Goal: Task Accomplishment & Management: Complete application form

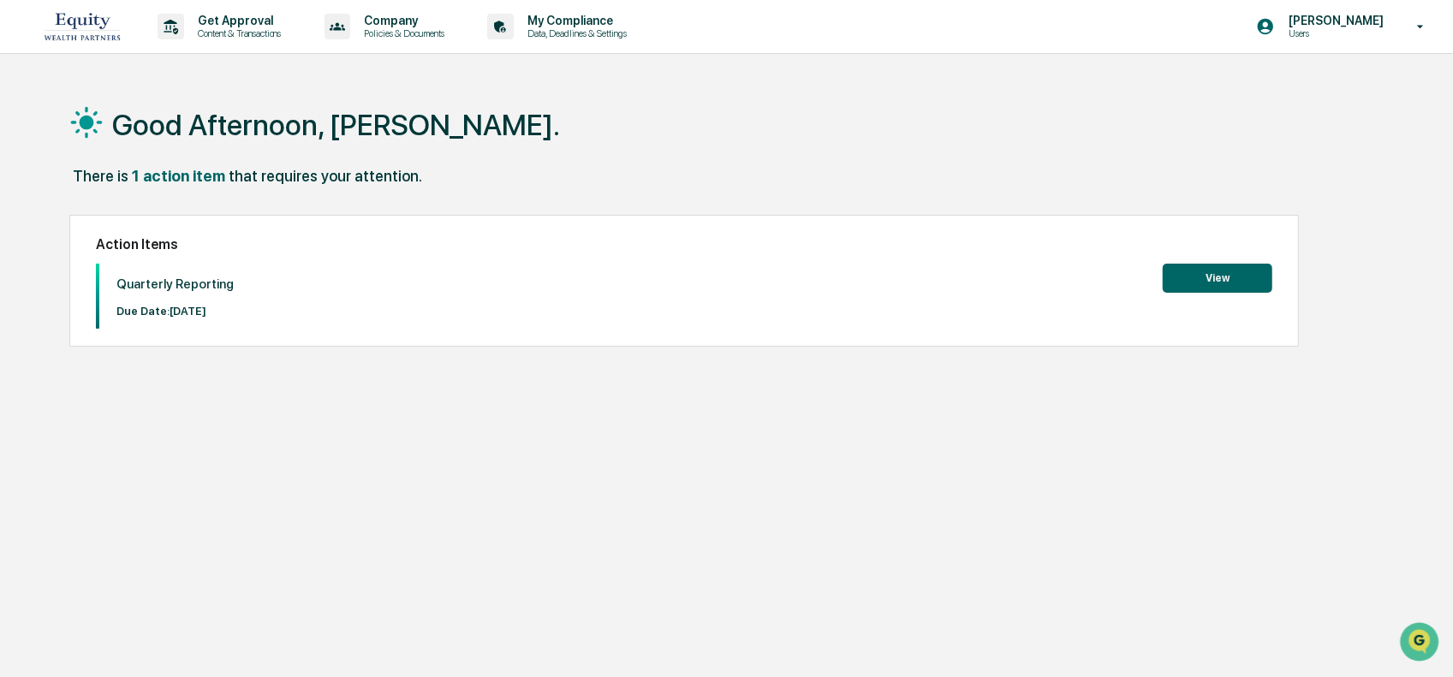
click at [1224, 275] on button "View" at bounding box center [1217, 278] width 110 height 29
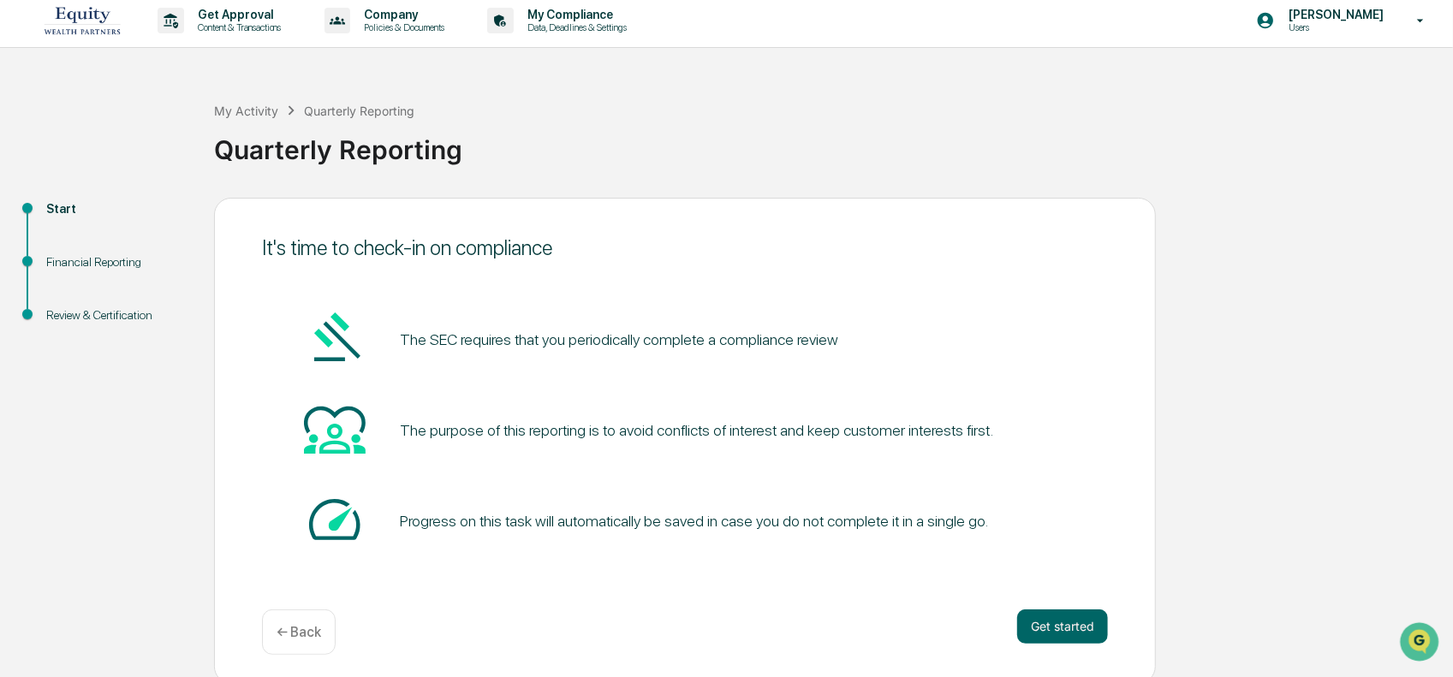
scroll to position [12, 0]
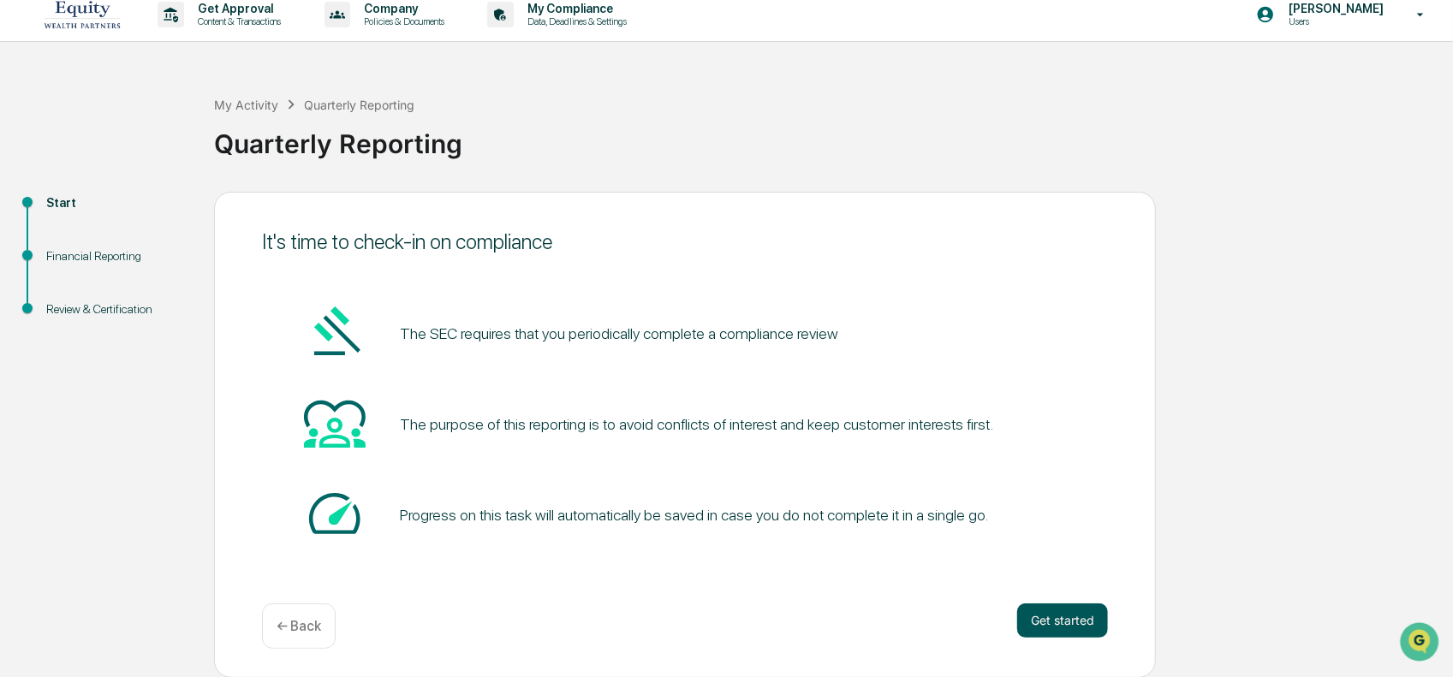
click at [1067, 632] on button "Get started" at bounding box center [1062, 620] width 91 height 34
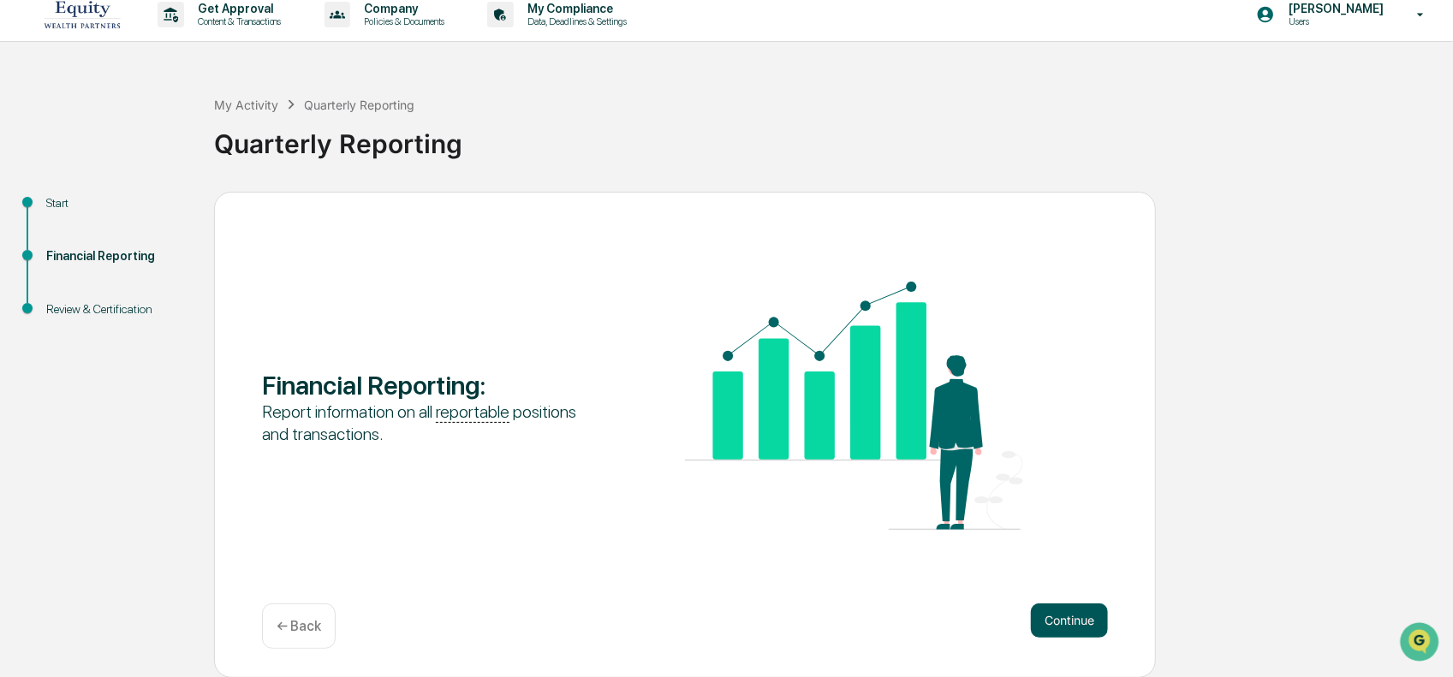
click at [1061, 622] on button "Continue" at bounding box center [1069, 620] width 77 height 34
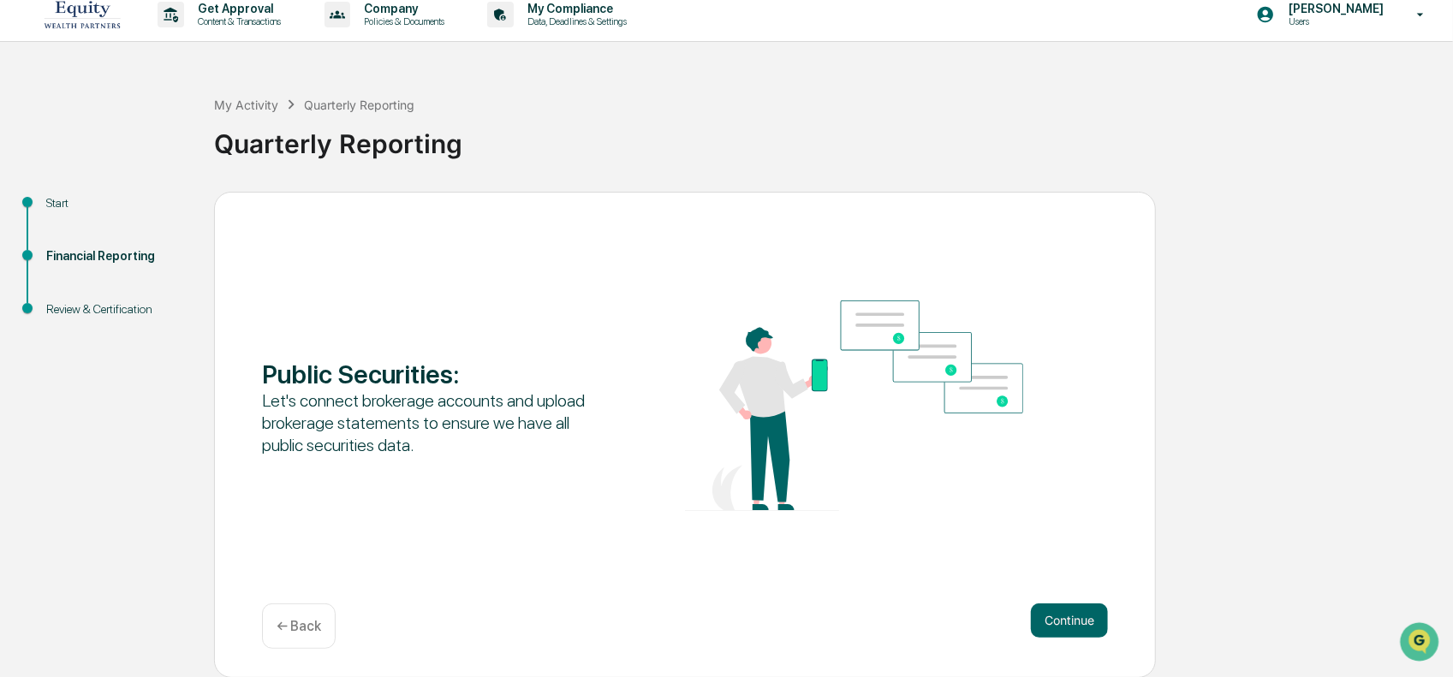
click at [1061, 622] on button "Continue" at bounding box center [1069, 620] width 77 height 34
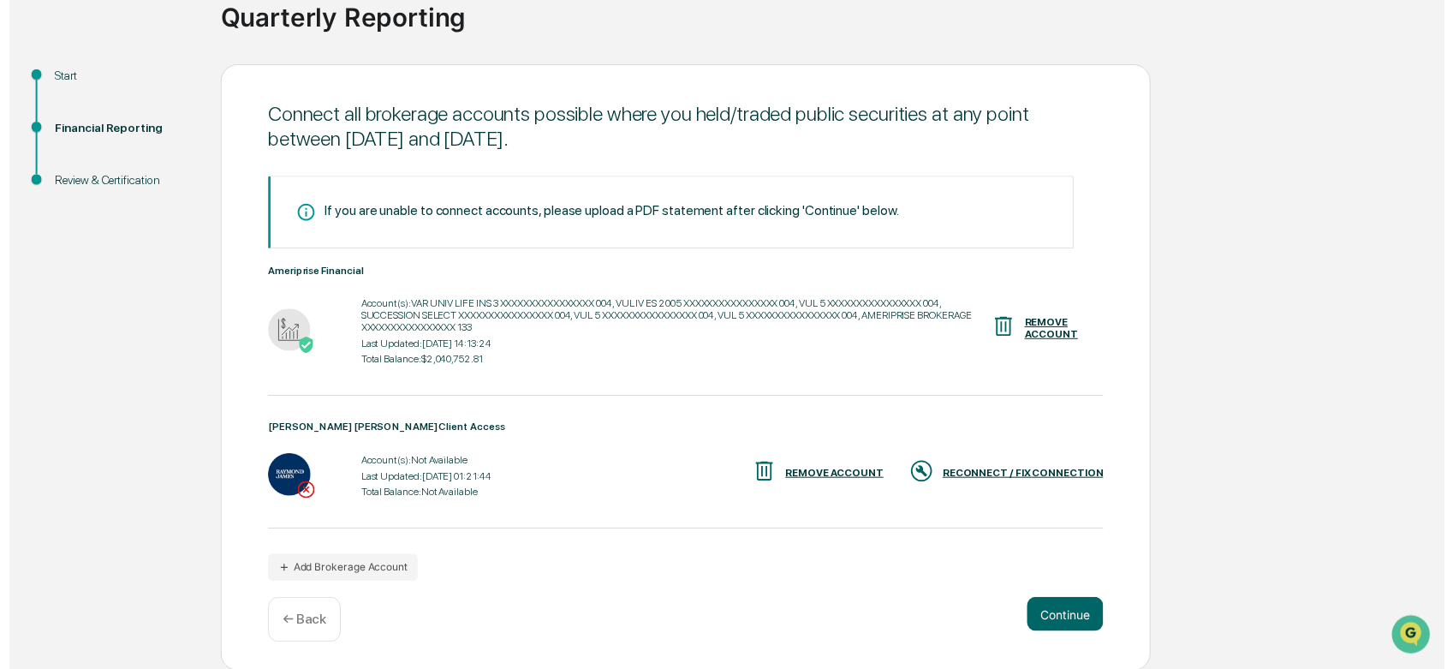
scroll to position [140, 0]
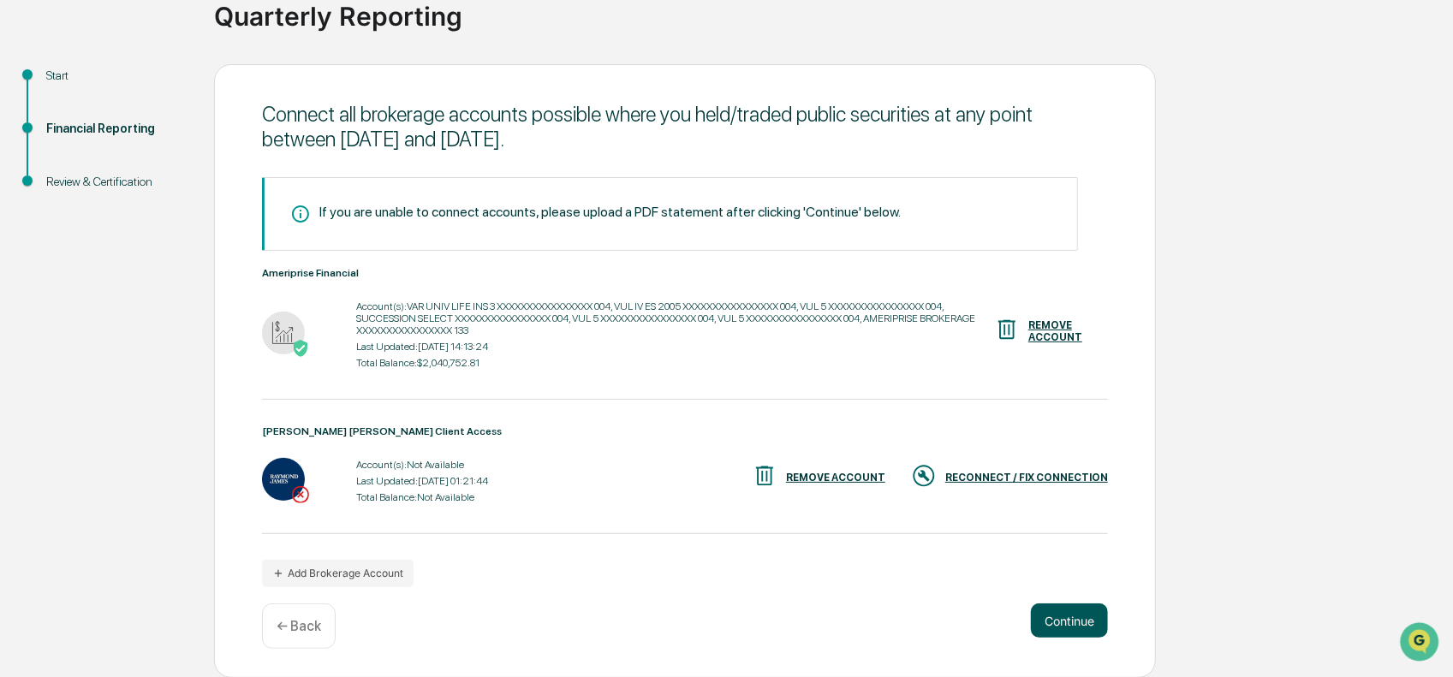
click at [1068, 619] on button "Continue" at bounding box center [1069, 620] width 77 height 34
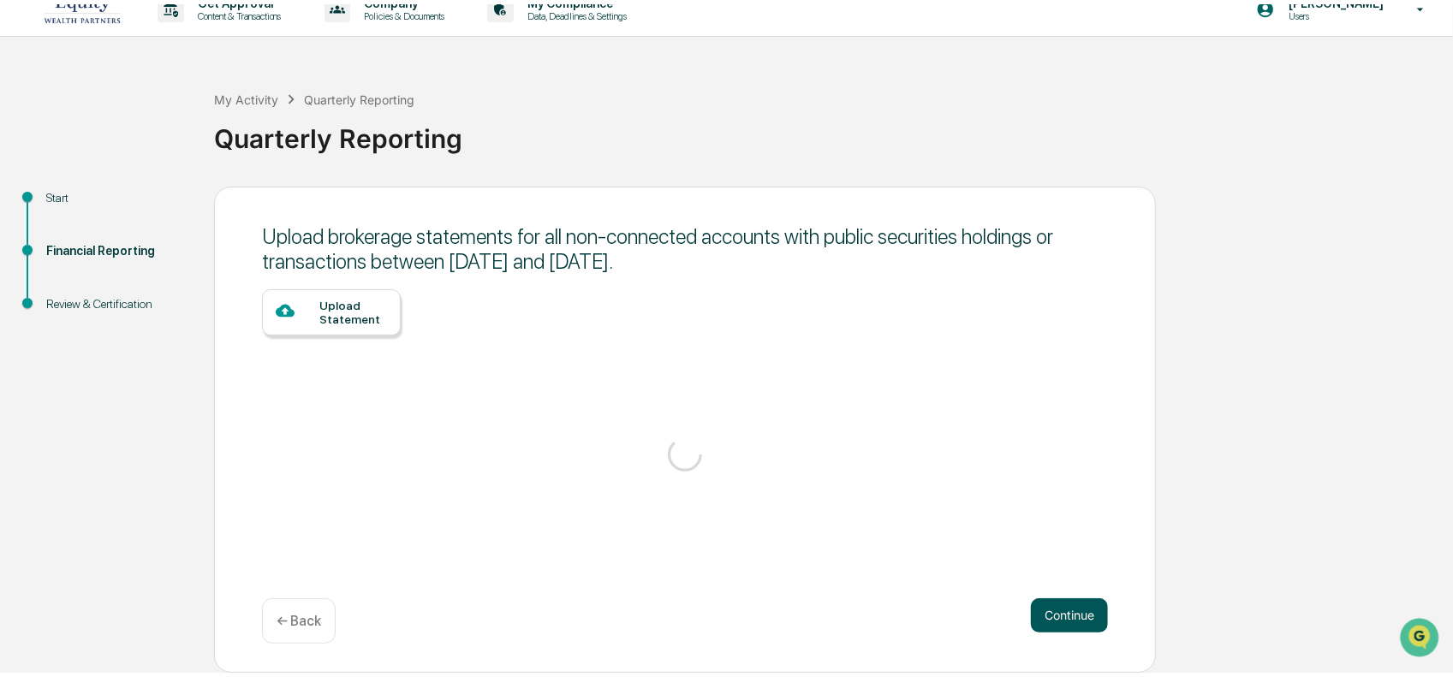
scroll to position [12, 0]
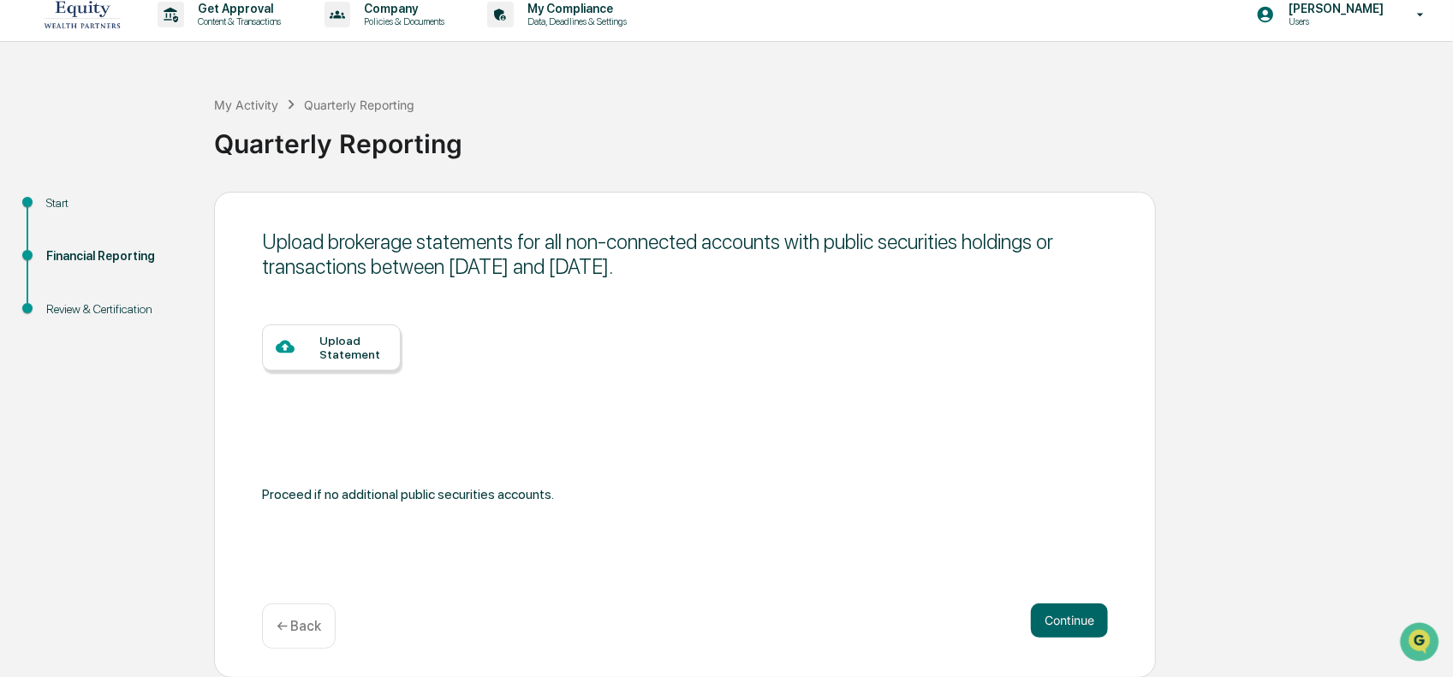
click at [331, 350] on div "Upload Statement" at bounding box center [353, 347] width 68 height 27
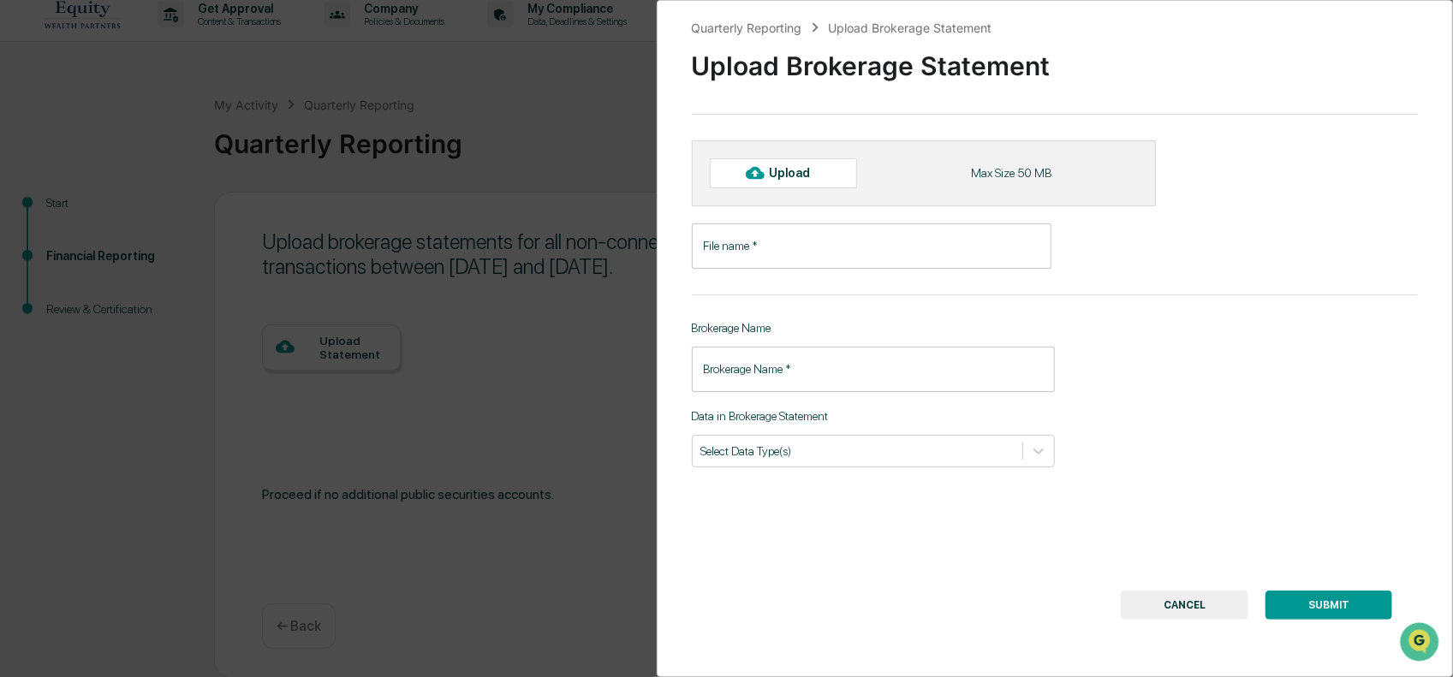
click at [1178, 601] on button "CANCEL" at bounding box center [1184, 605] width 128 height 29
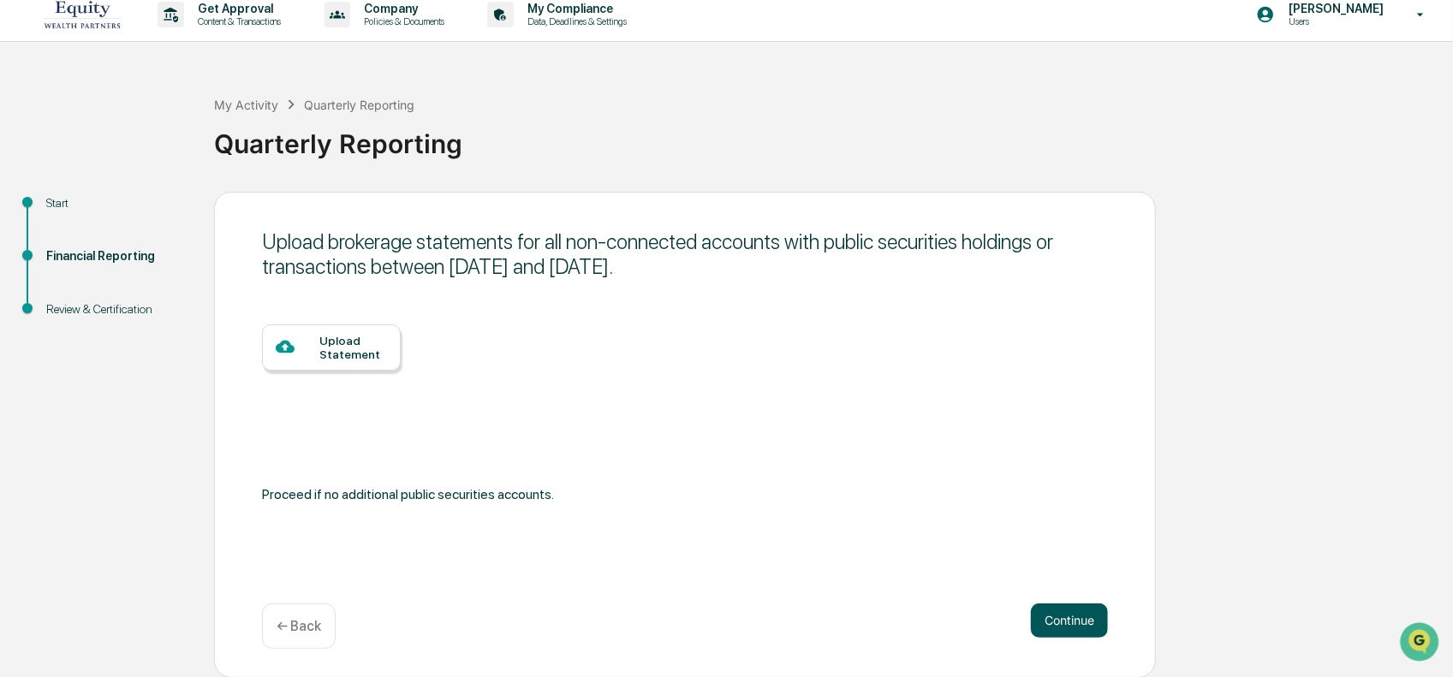
click at [1083, 622] on button "Continue" at bounding box center [1069, 620] width 77 height 34
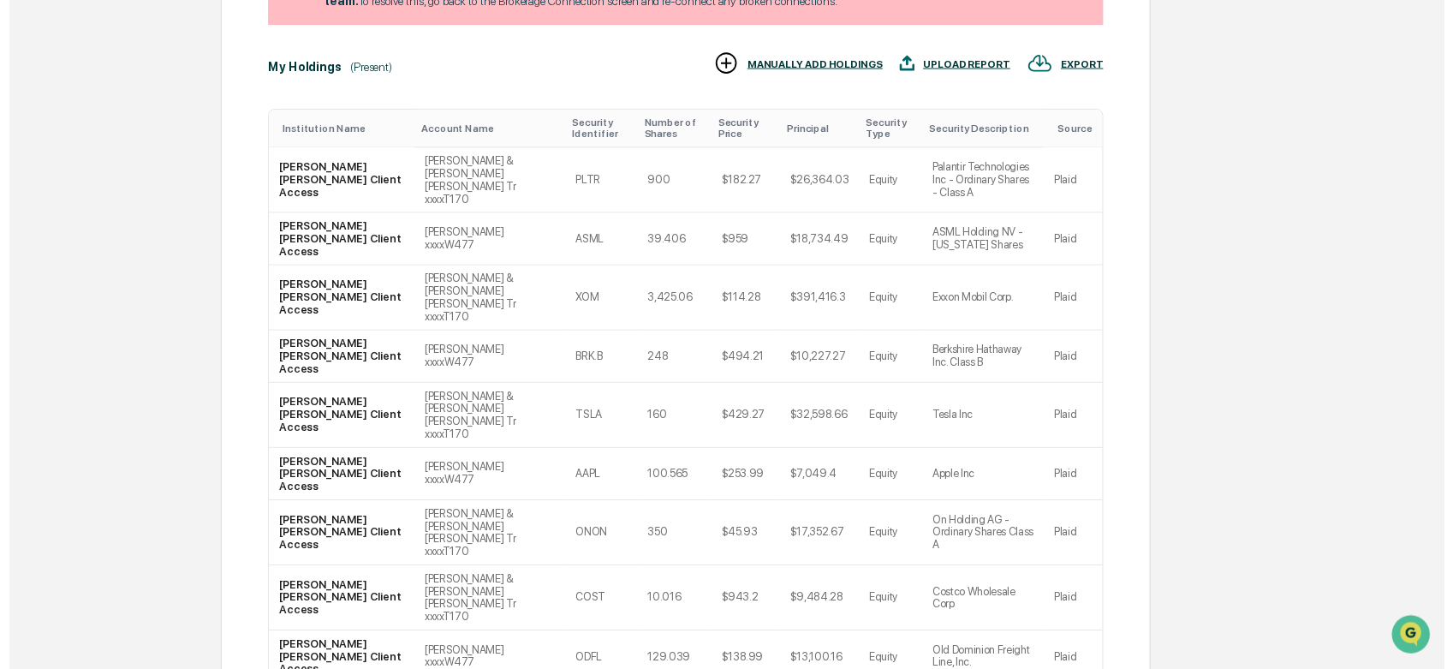
scroll to position [401, 0]
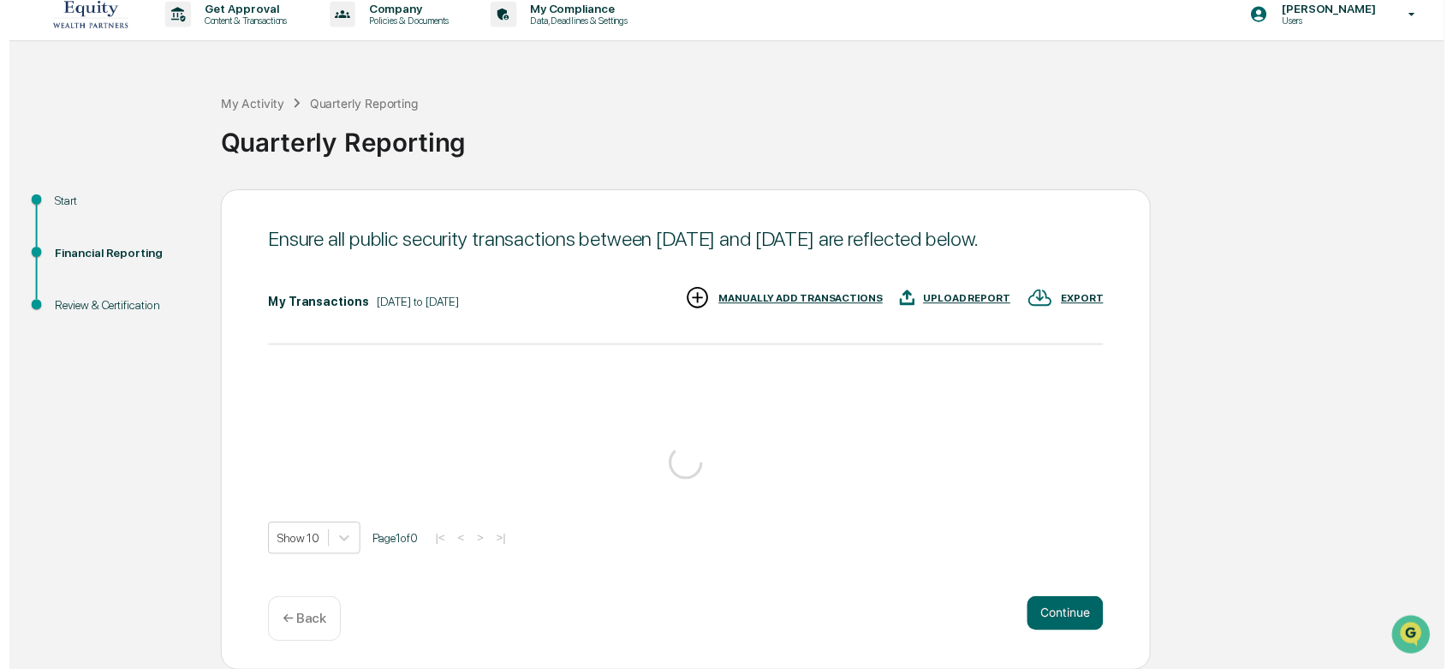
scroll to position [202, 0]
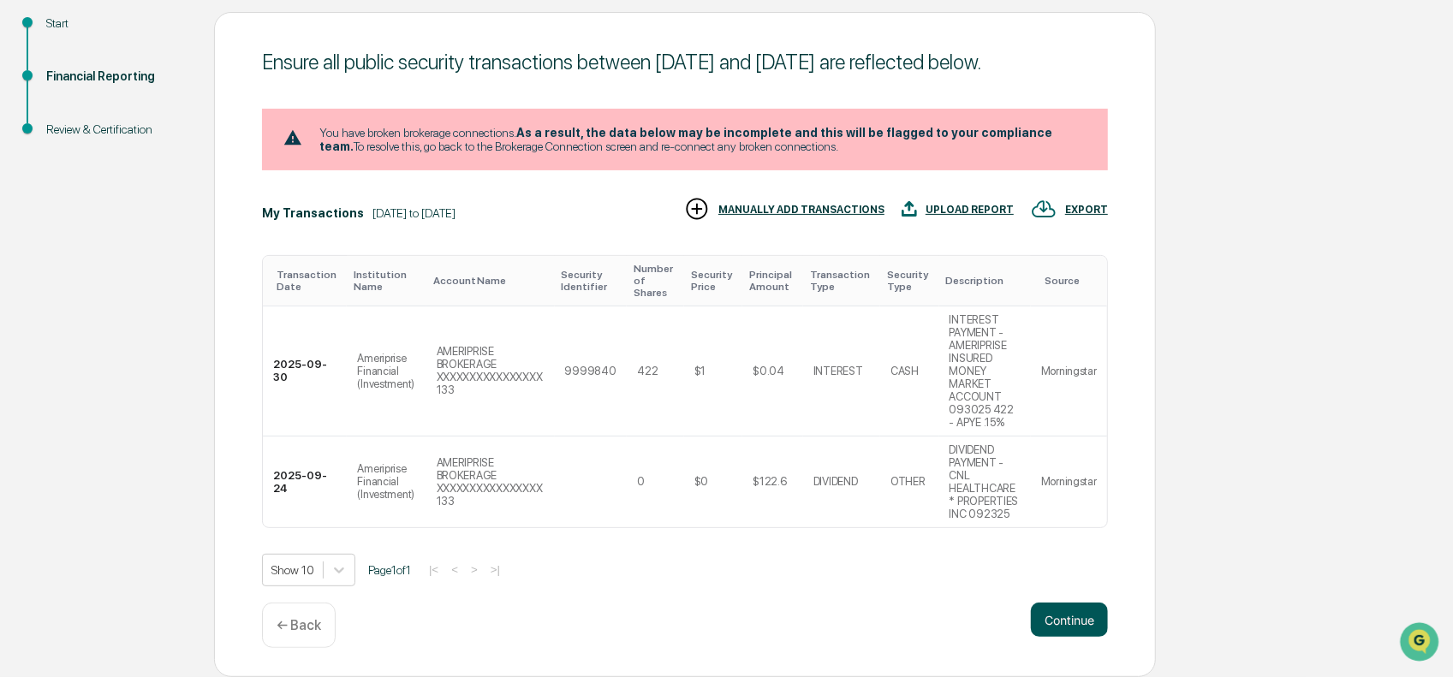
click at [1076, 617] on button "Continue" at bounding box center [1069, 620] width 77 height 34
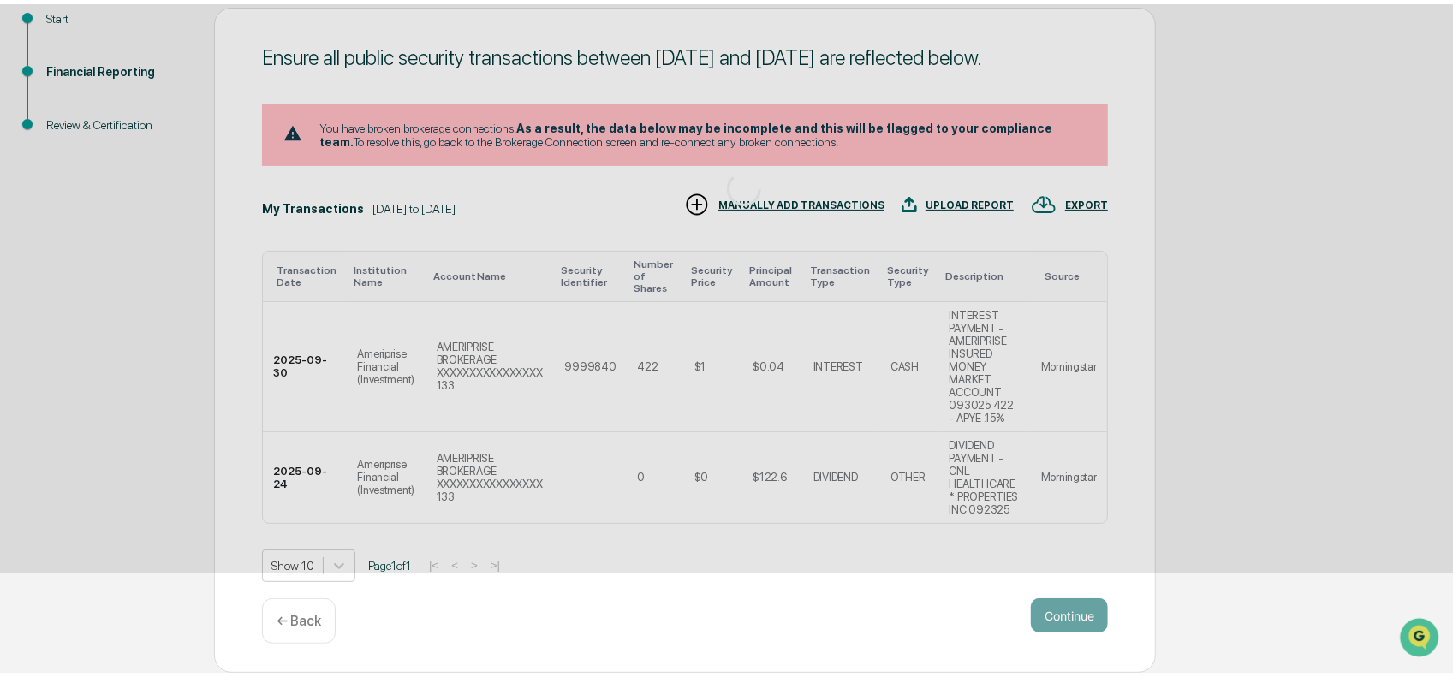
scroll to position [67, 0]
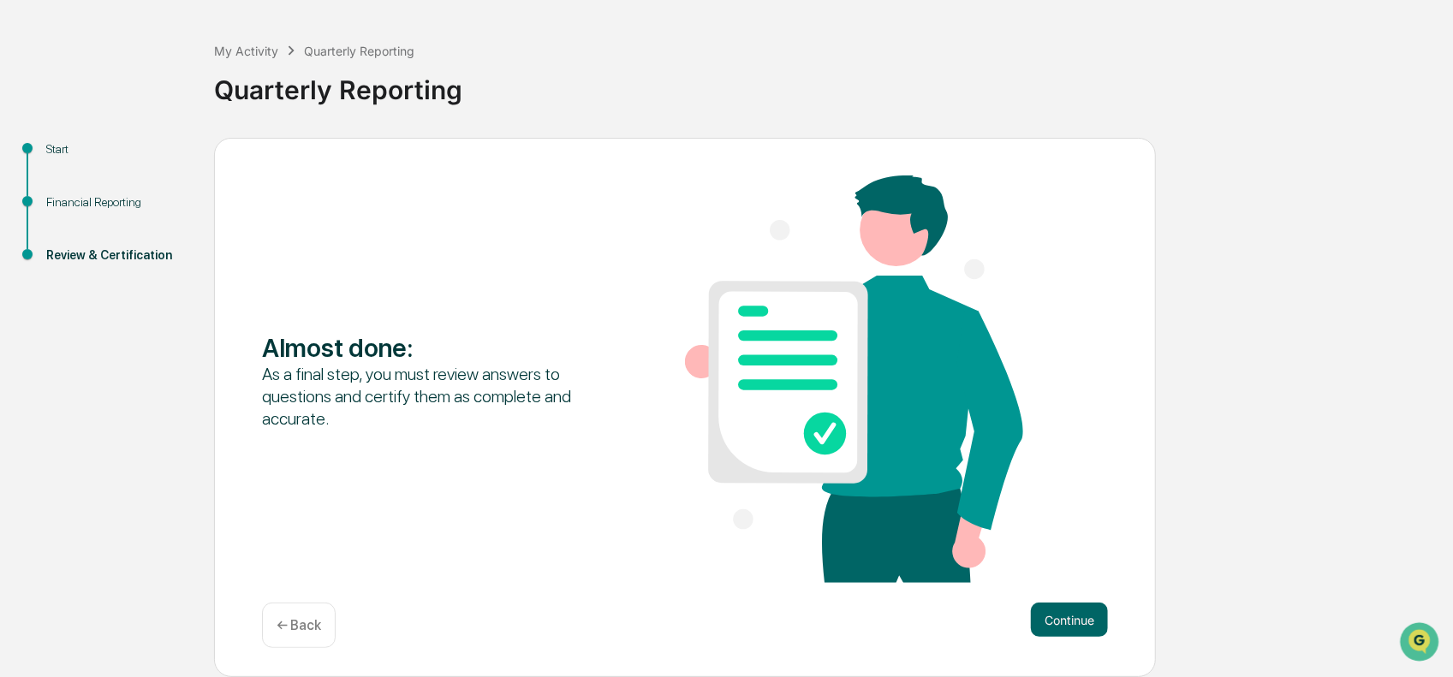
click at [1076, 617] on button "Continue" at bounding box center [1069, 620] width 77 height 34
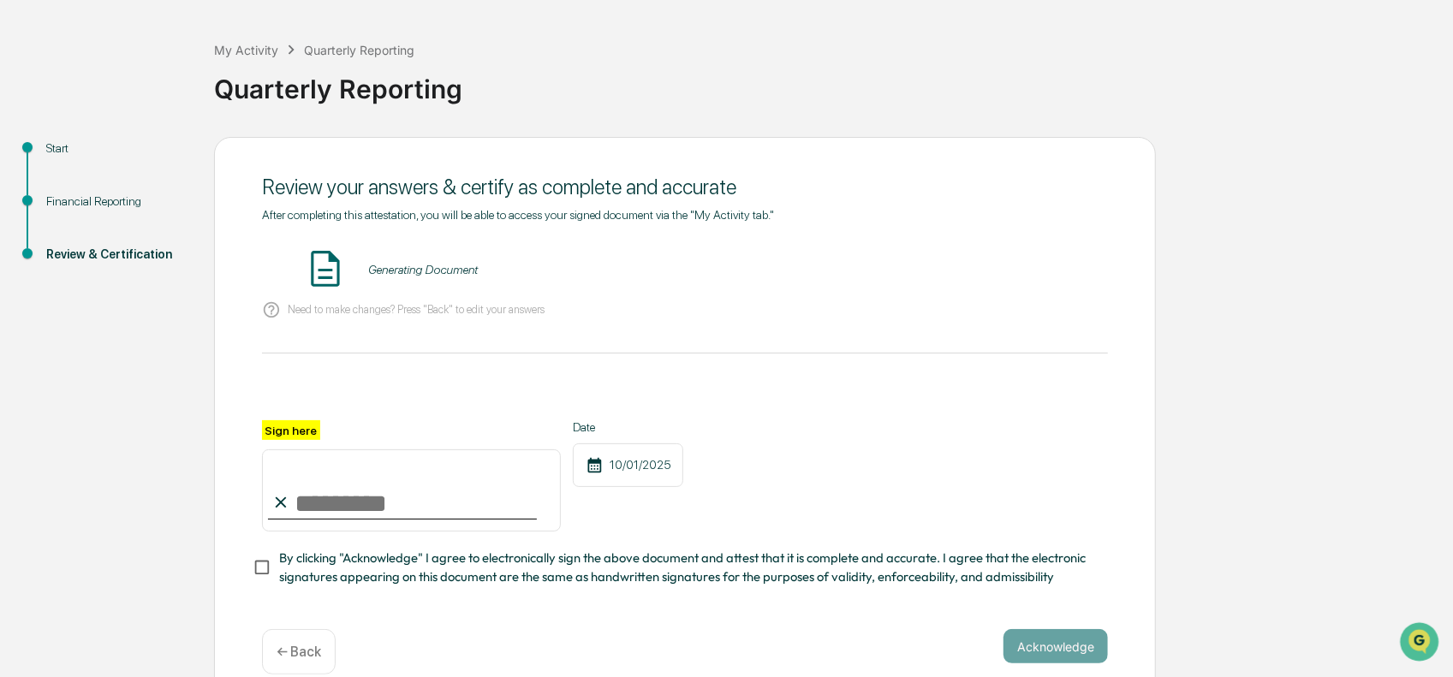
click at [300, 479] on input "Sign here" at bounding box center [411, 490] width 299 height 82
type input "**********"
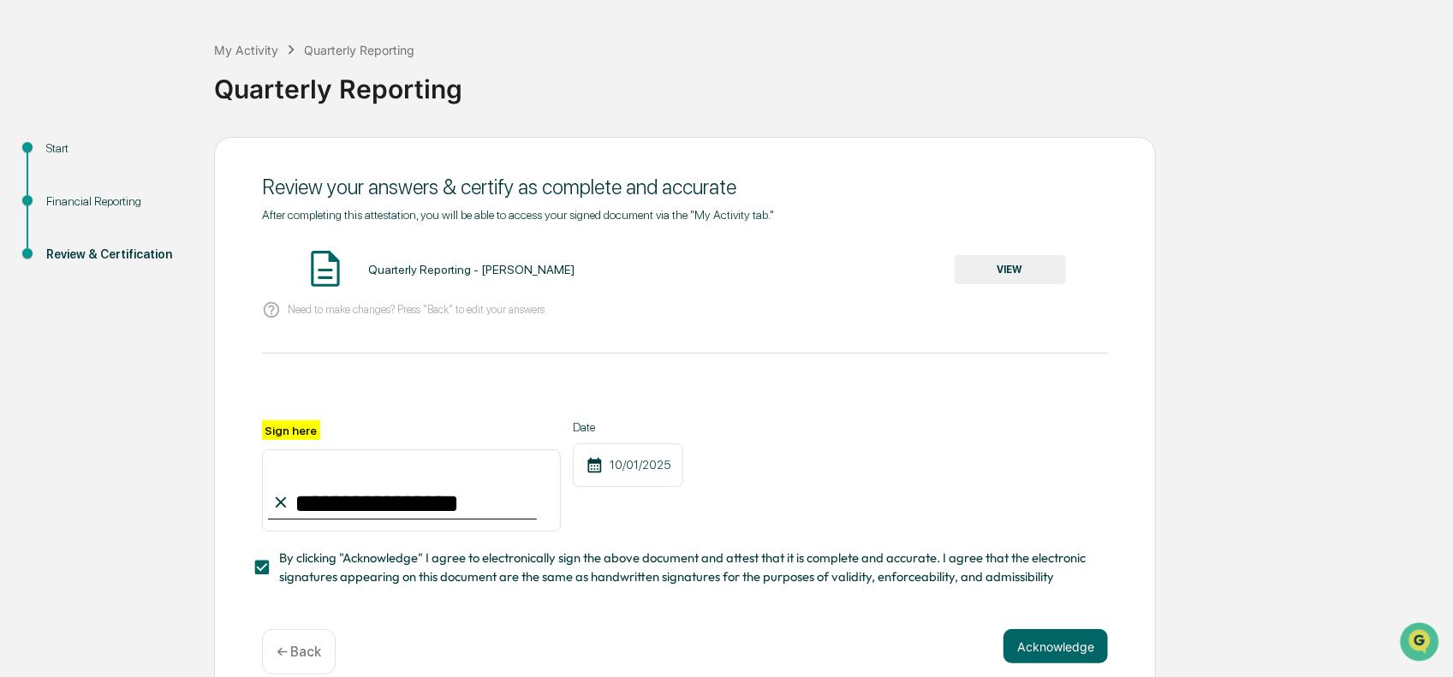
click at [1010, 266] on button "VIEW" at bounding box center [1009, 269] width 111 height 29
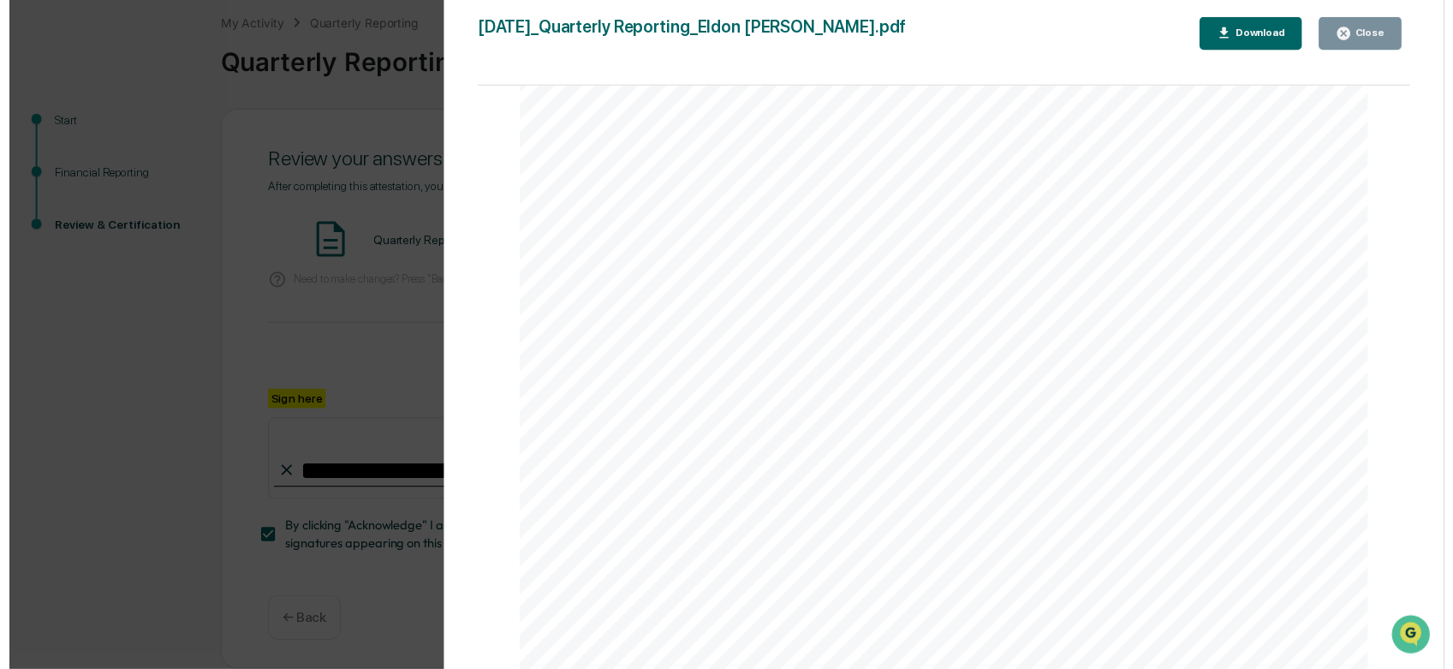
scroll to position [6760, 0]
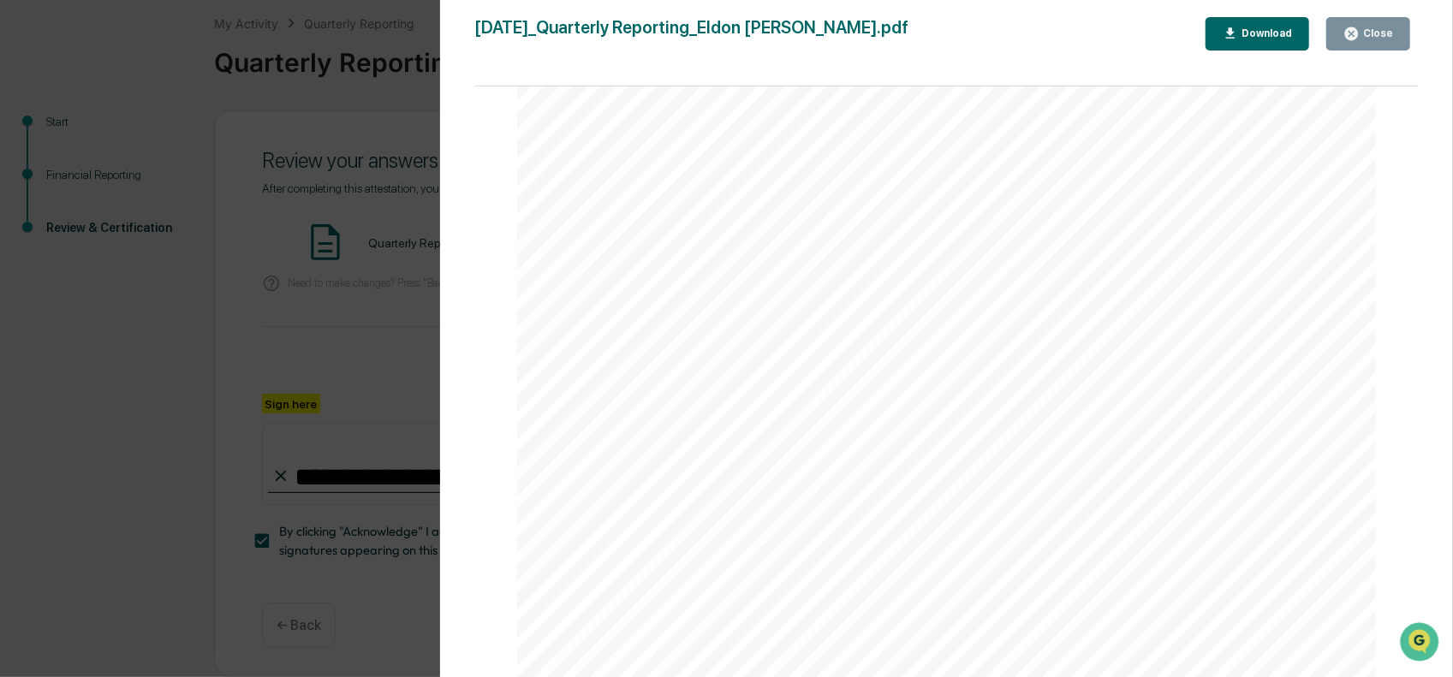
click at [1358, 32] on icon "button" at bounding box center [1351, 33] width 13 height 13
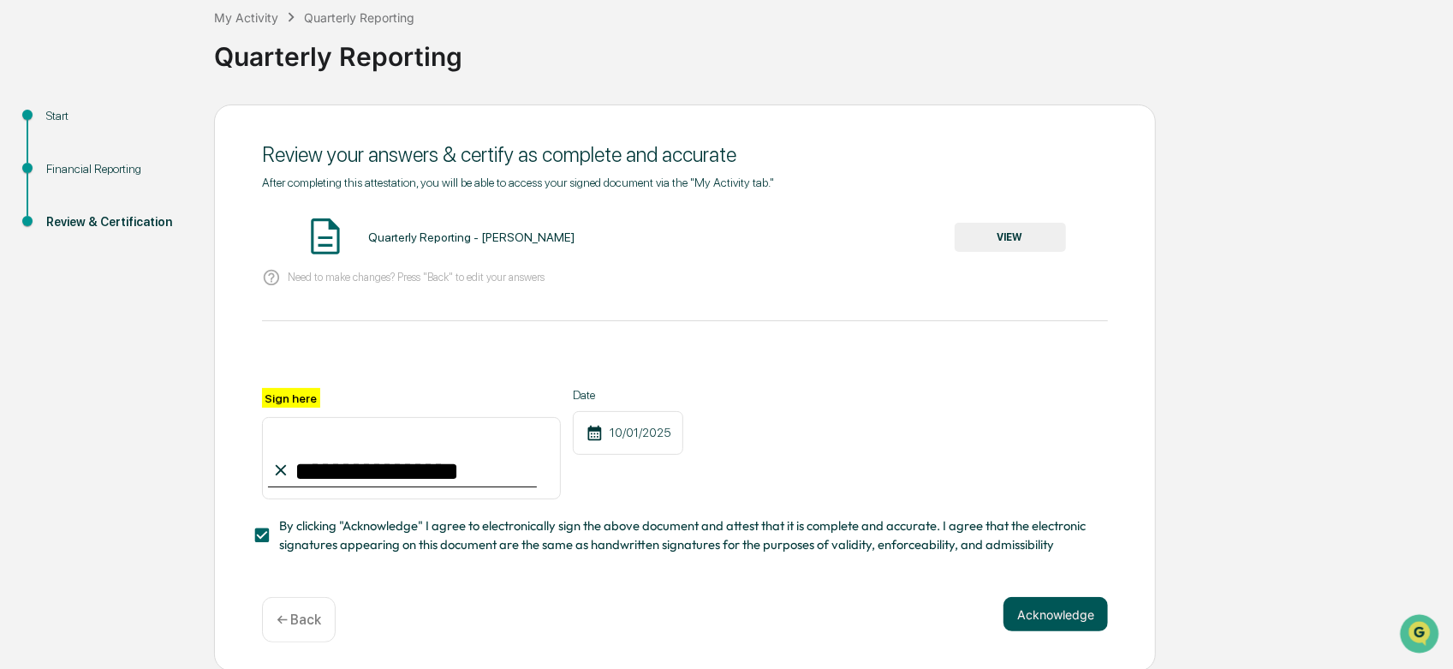
click at [1074, 622] on button "Acknowledge" at bounding box center [1055, 614] width 104 height 34
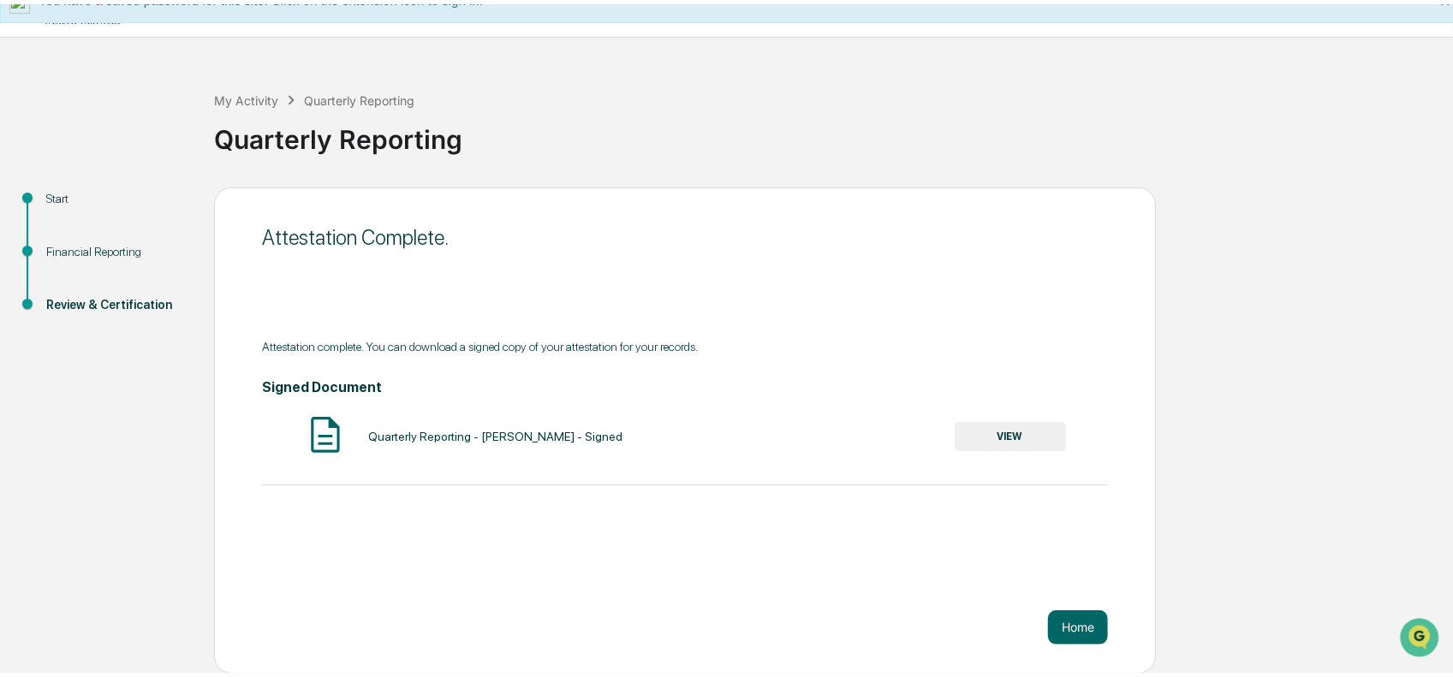
scroll to position [12, 0]
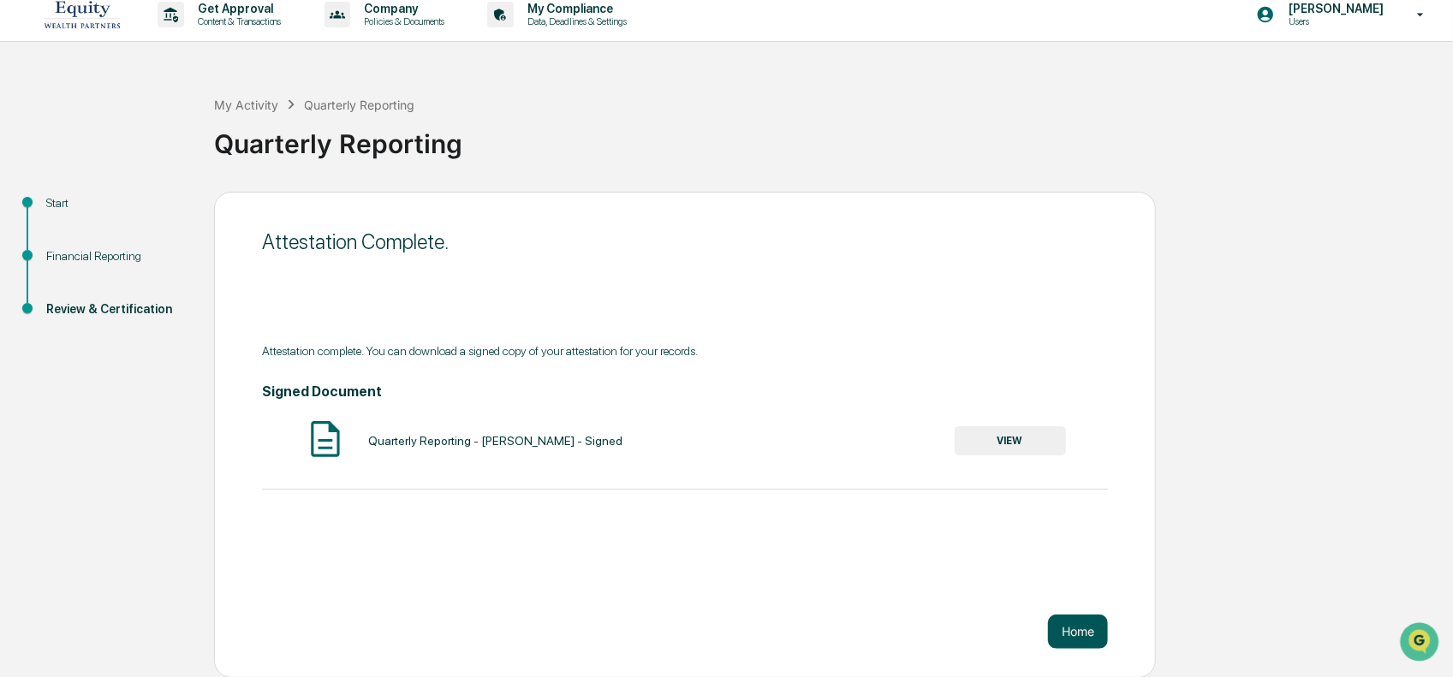
click at [1080, 630] on button "Home" at bounding box center [1078, 632] width 60 height 34
